Goal: Information Seeking & Learning: Understand process/instructions

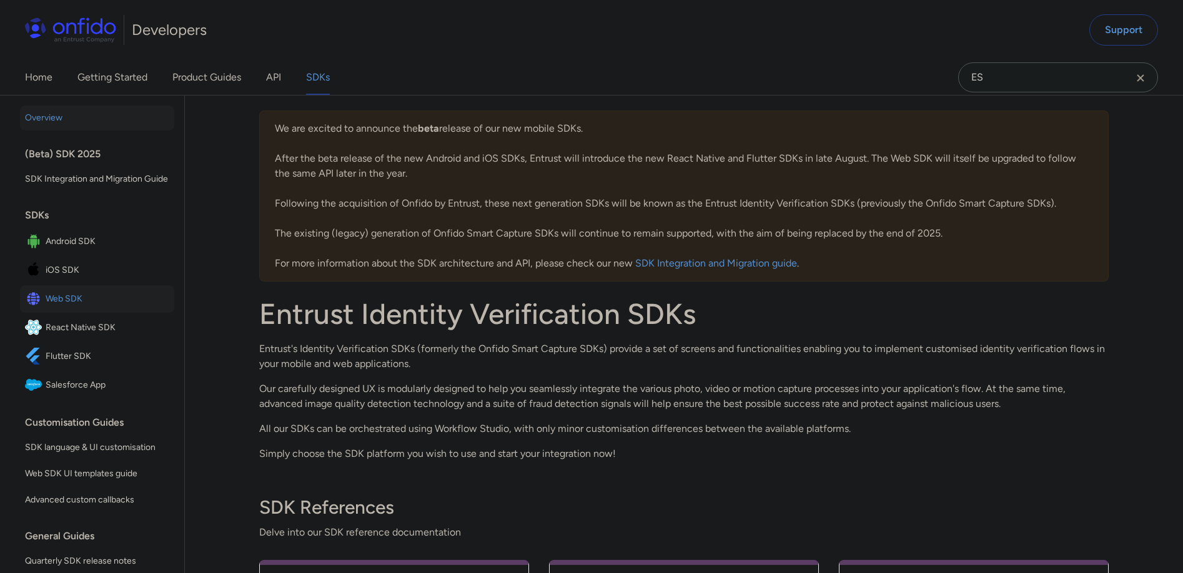
click at [73, 308] on span "Web SDK" at bounding box center [108, 298] width 124 height 17
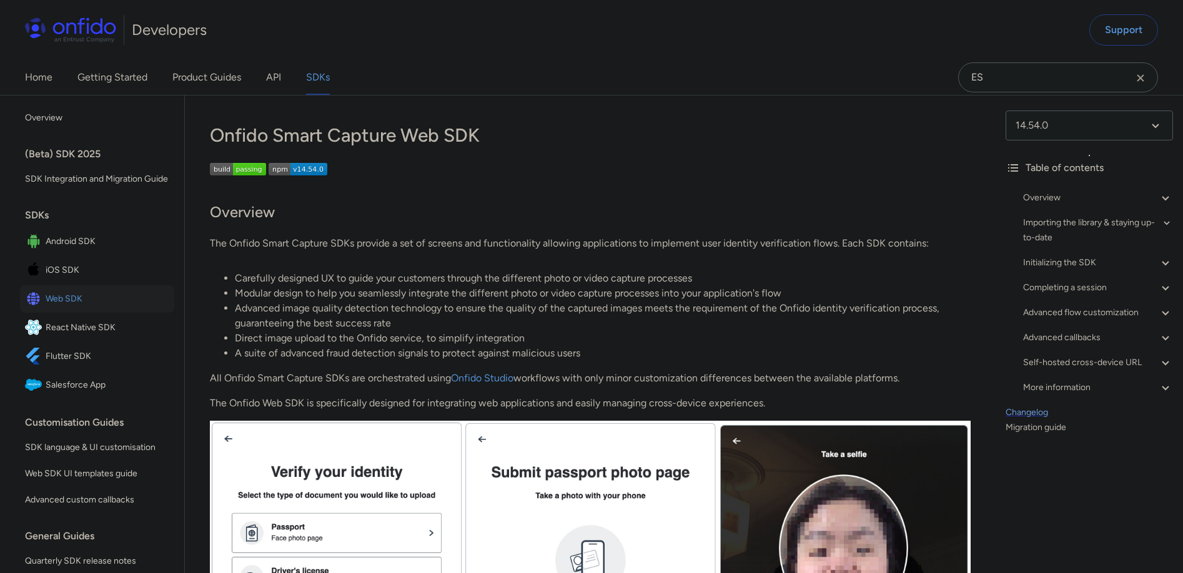
click at [1021, 410] on link "Changelog" at bounding box center [1089, 412] width 167 height 15
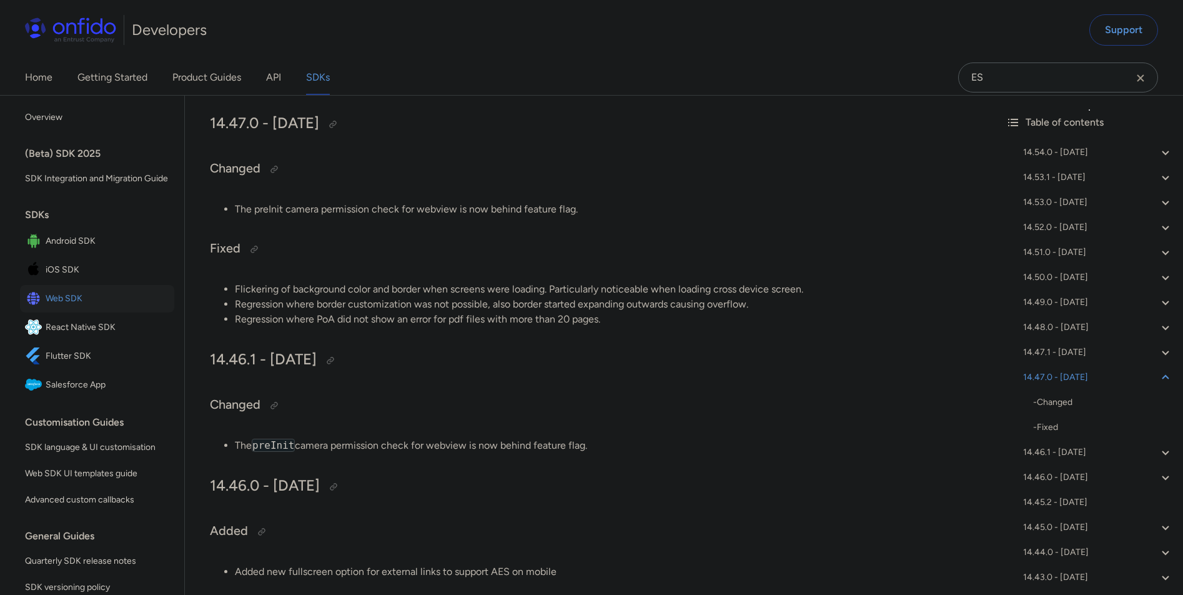
scroll to position [1991, 0]
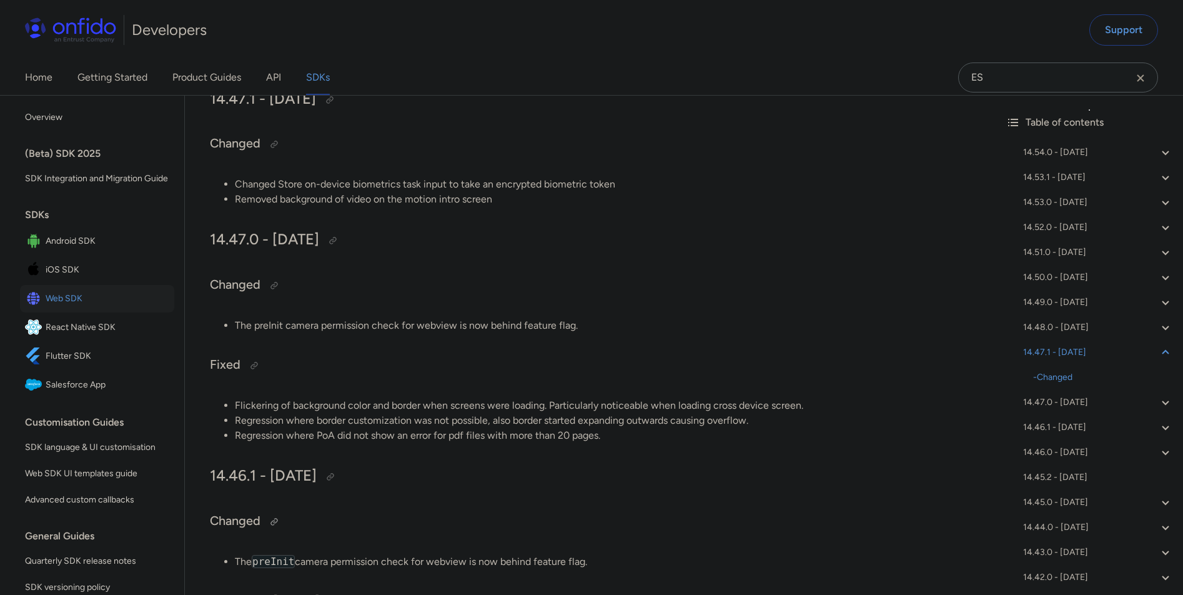
drag, startPoint x: 603, startPoint y: 560, endPoint x: 231, endPoint y: 514, distance: 375.0
click at [335, 477] on div at bounding box center [330, 477] width 10 height 10
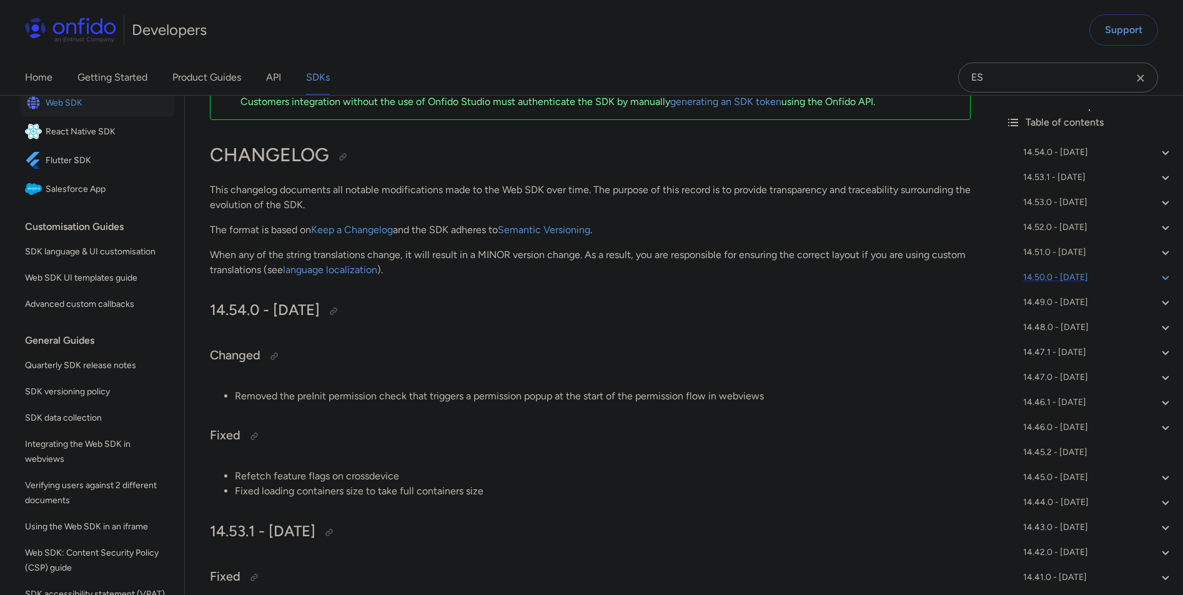
scroll to position [198, 0]
click at [84, 453] on span "Integrating the Web SDK in webviews" at bounding box center [97, 449] width 144 height 30
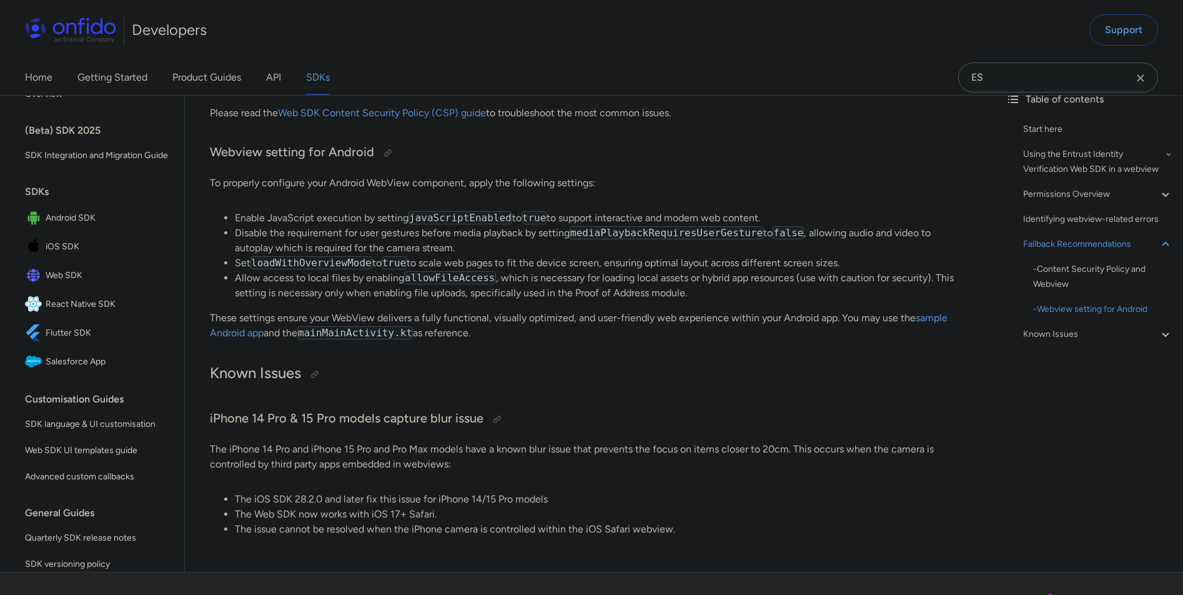
scroll to position [2292, 0]
